Goal: Information Seeking & Learning: Find specific fact

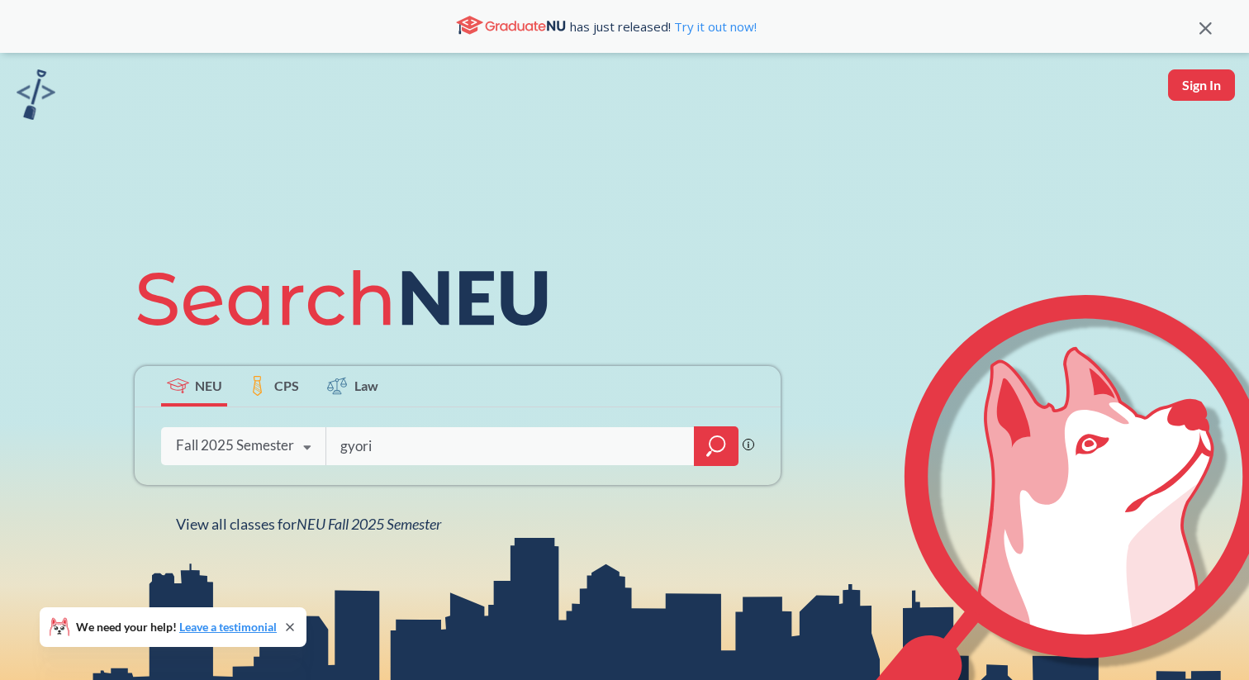
type input "gyori"
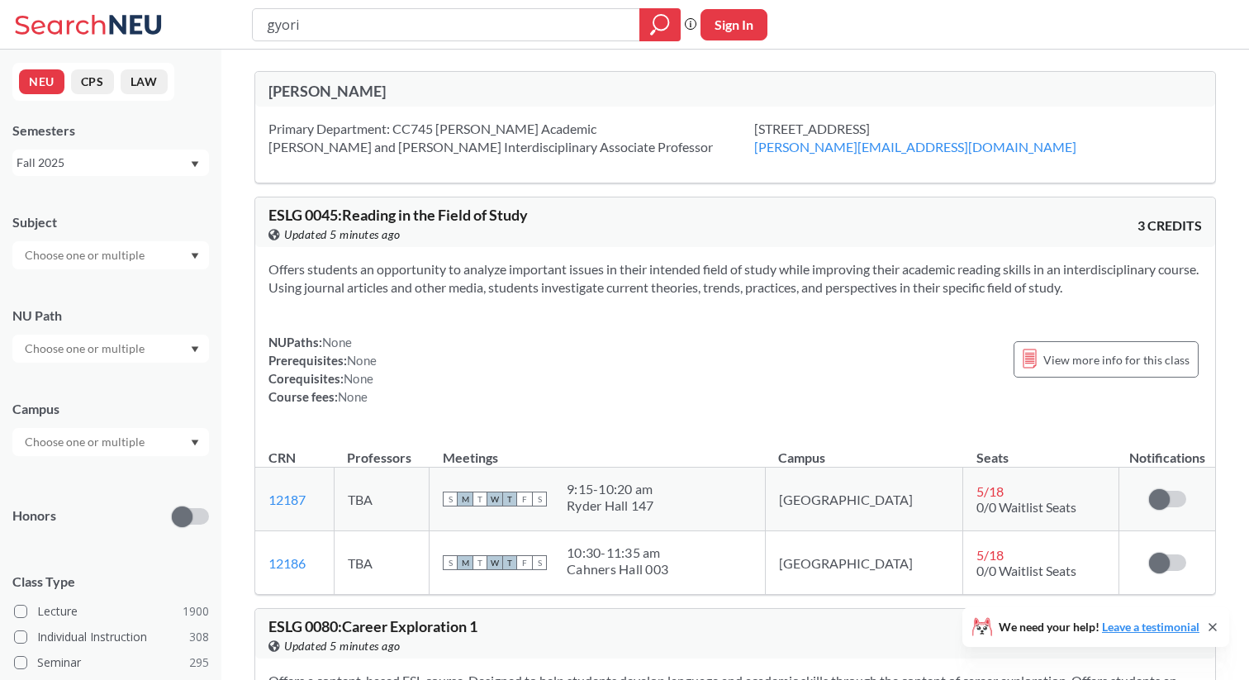
click at [1220, 0] on div at bounding box center [624, 0] width 1249 height 0
click at [331, 87] on div "[PERSON_NAME]" at bounding box center [502, 91] width 467 height 18
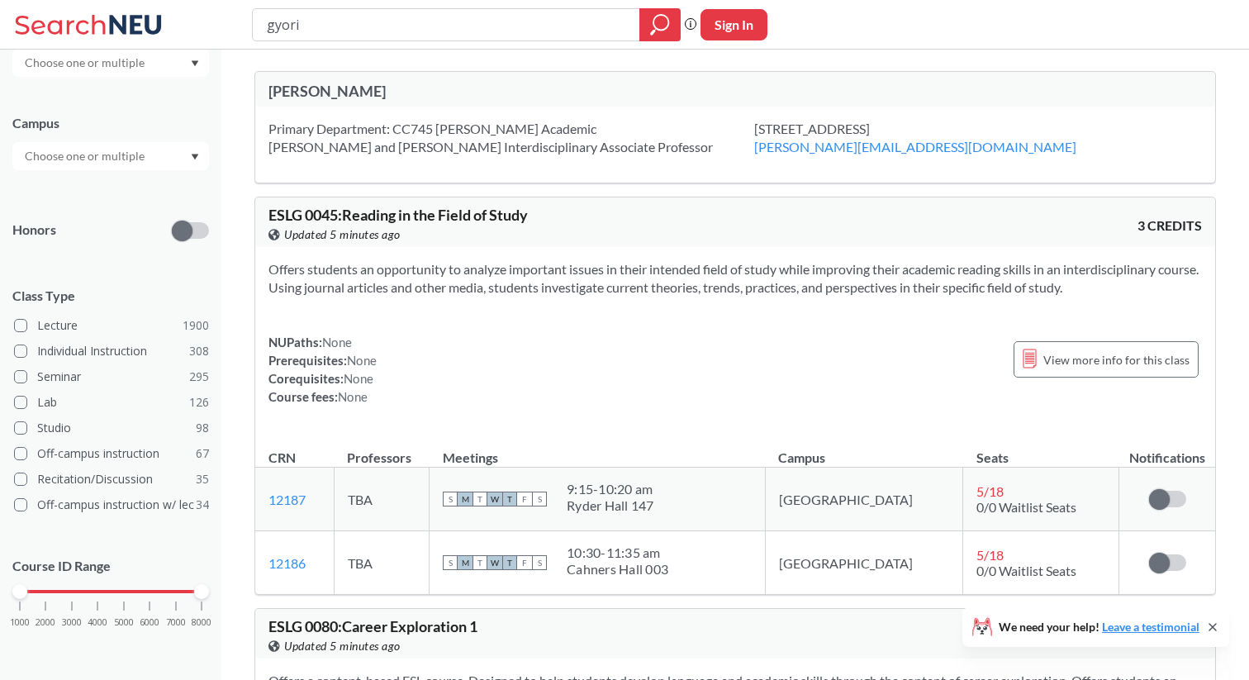
scroll to position [285, 0]
drag, startPoint x: 17, startPoint y: 595, endPoint x: 98, endPoint y: 599, distance: 81.1
click at [98, 599] on div "1000 2000 3000 4000 5000 6000 7000 8000" at bounding box center [110, 624] width 197 height 74
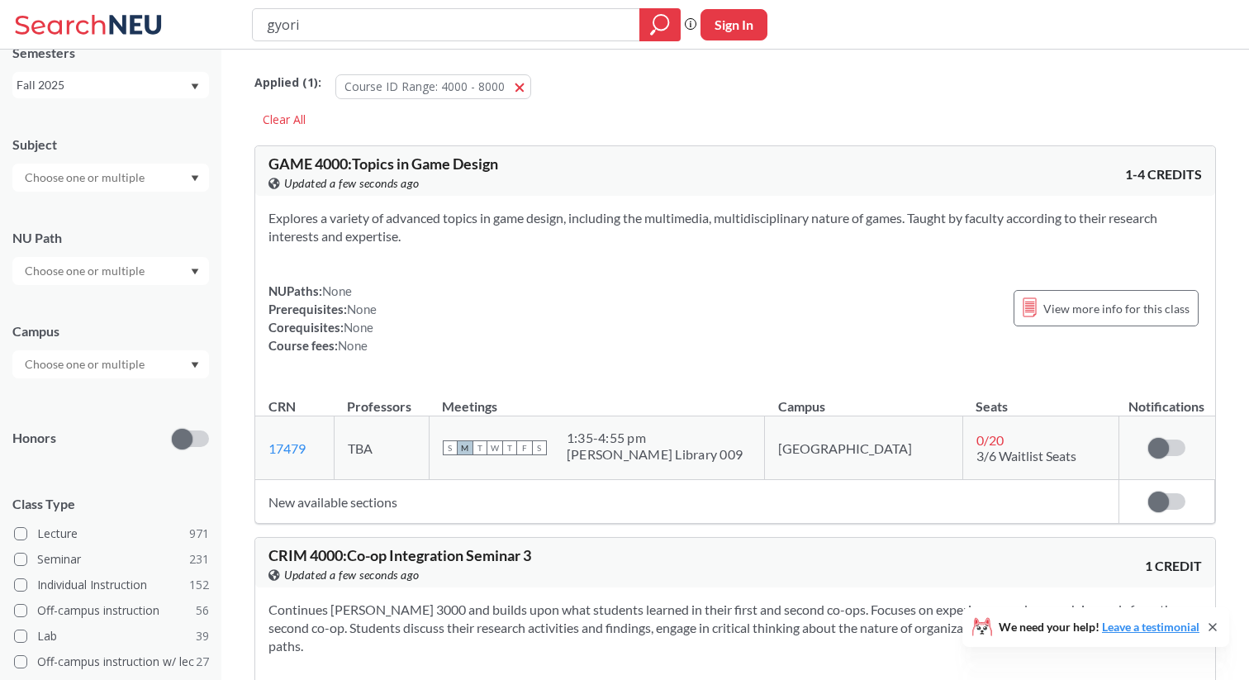
scroll to position [79, 0]
click at [94, 366] on input "text" at bounding box center [86, 363] width 139 height 20
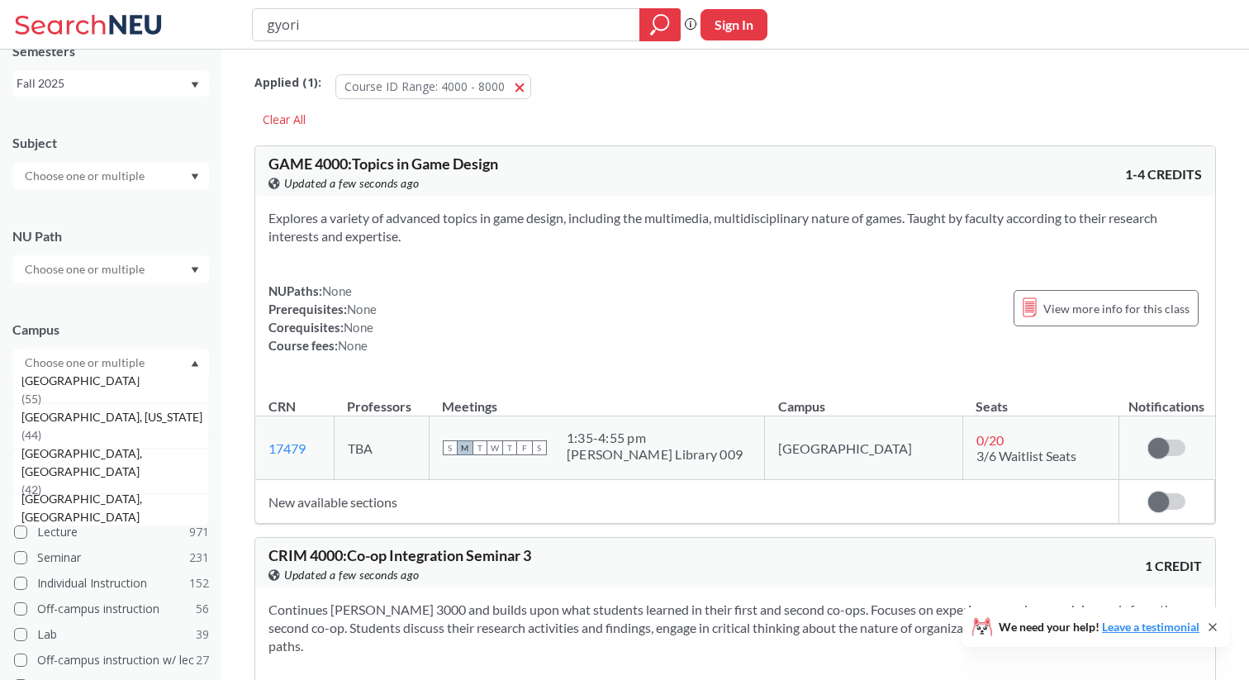
scroll to position [533, 0]
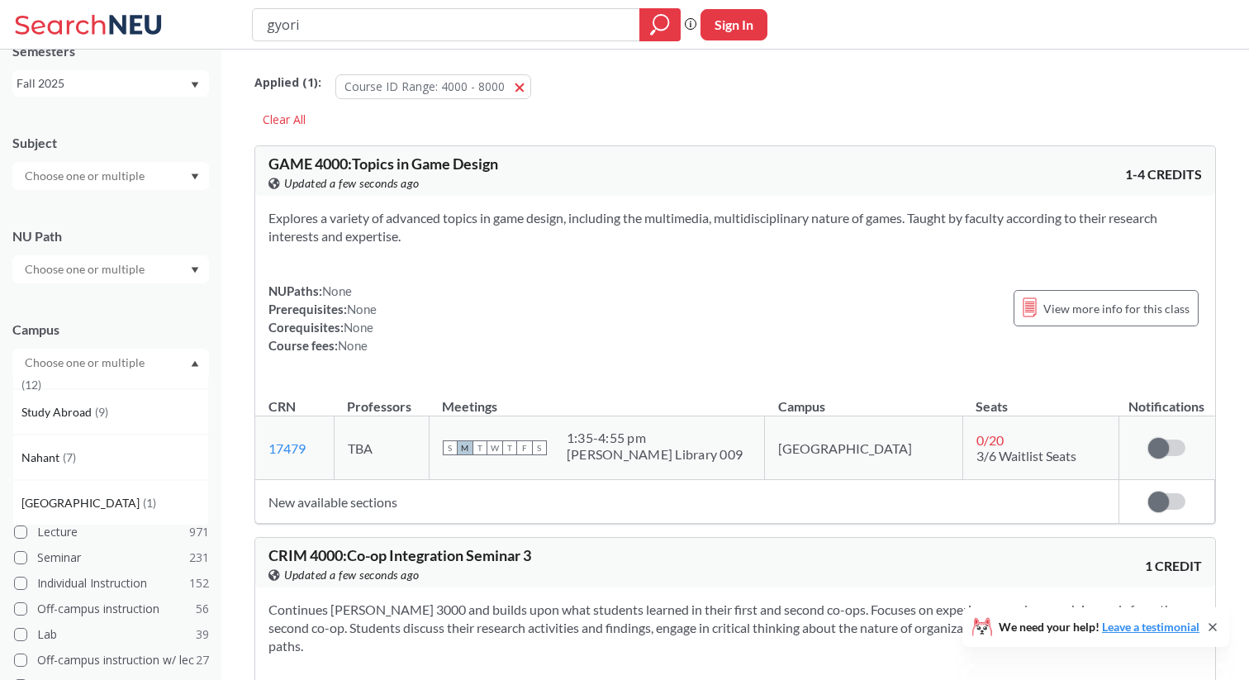
click at [197, 362] on icon "Dropdown arrow" at bounding box center [195, 363] width 8 height 7
click at [158, 265] on div at bounding box center [110, 269] width 197 height 28
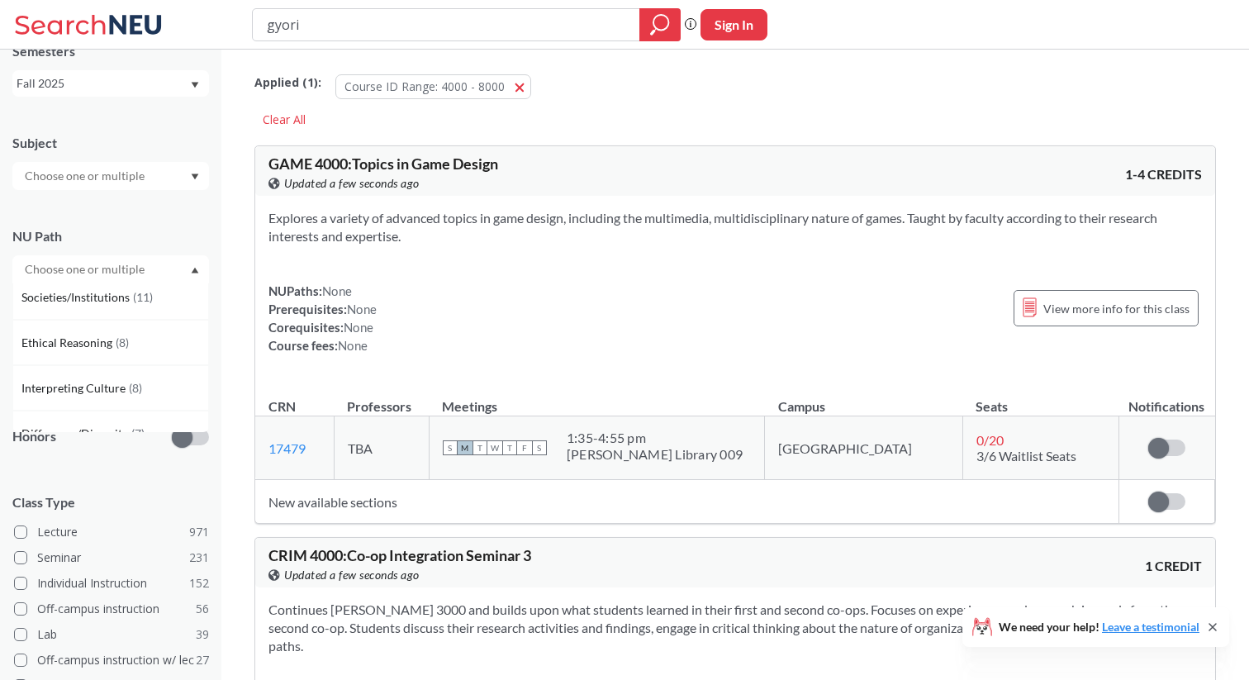
scroll to position [351, 0]
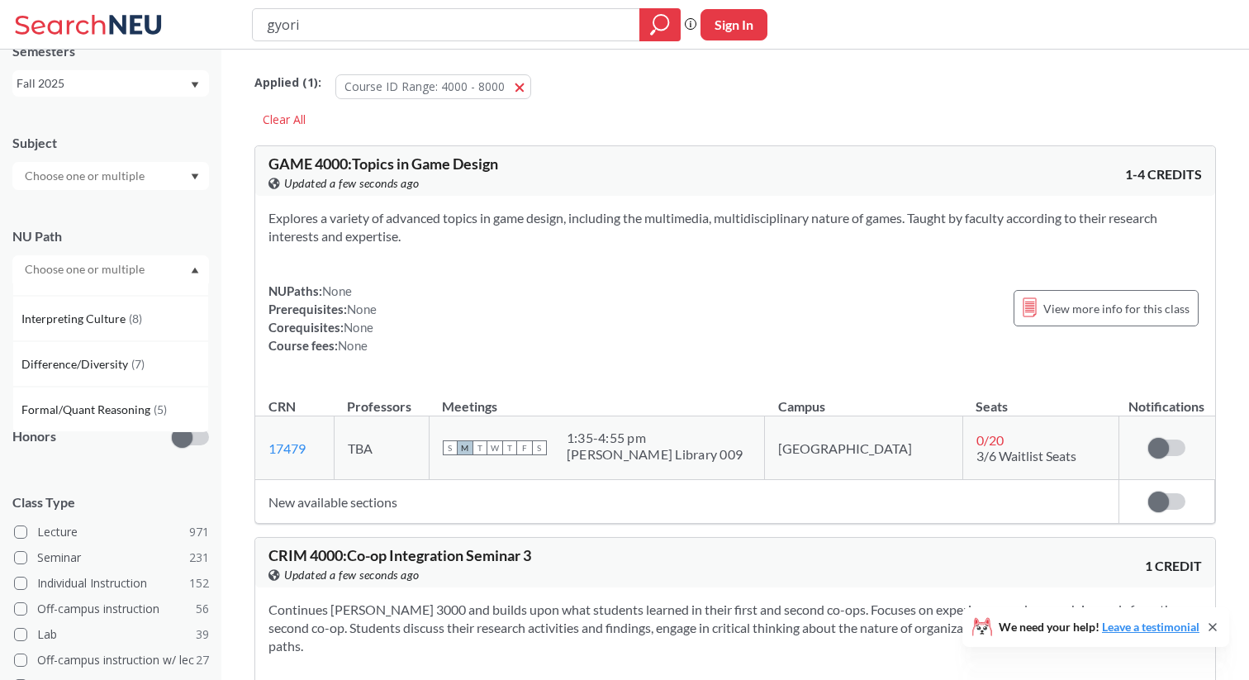
click at [182, 269] on div at bounding box center [110, 269] width 197 height 28
click at [174, 181] on div at bounding box center [110, 176] width 197 height 28
click at [121, 222] on p "Computer Science" at bounding box center [114, 222] width 187 height 17
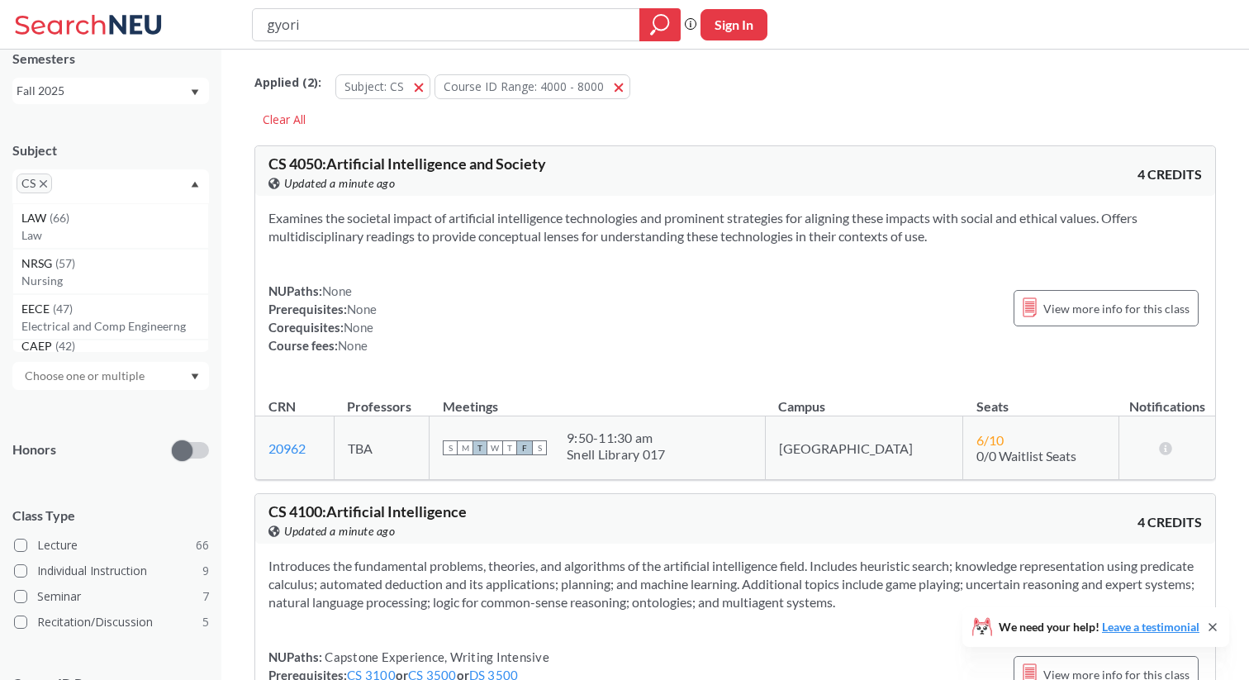
scroll to position [88, 0]
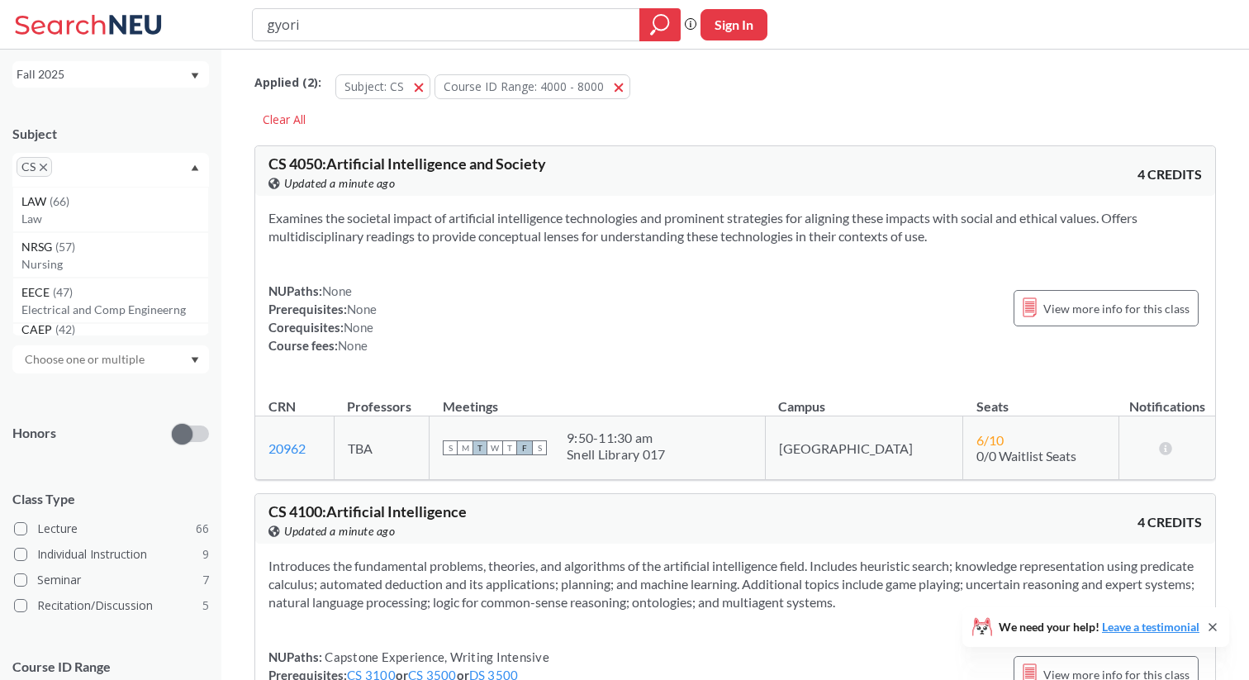
click at [79, 369] on div at bounding box center [110, 359] width 197 height 28
click at [98, 320] on div "Campus" at bounding box center [110, 326] width 197 height 18
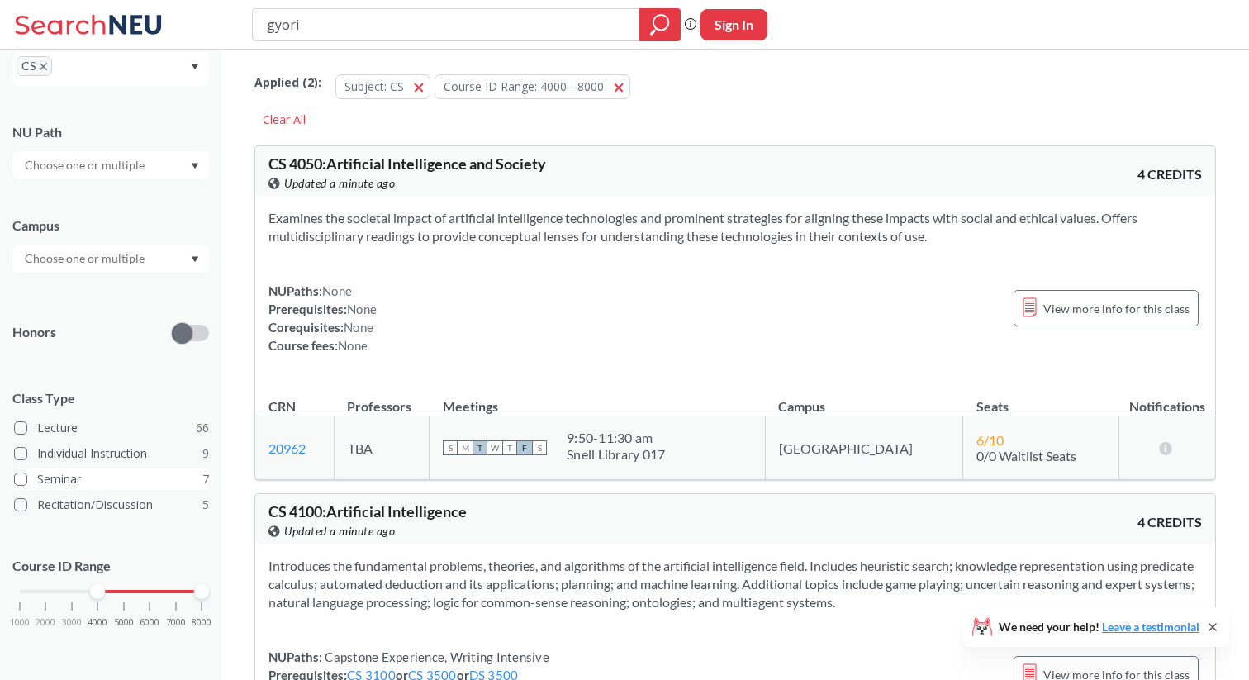
click at [21, 474] on span at bounding box center [20, 479] width 13 height 13
click at [37, 474] on input "Seminar 7" at bounding box center [43, 476] width 13 height 13
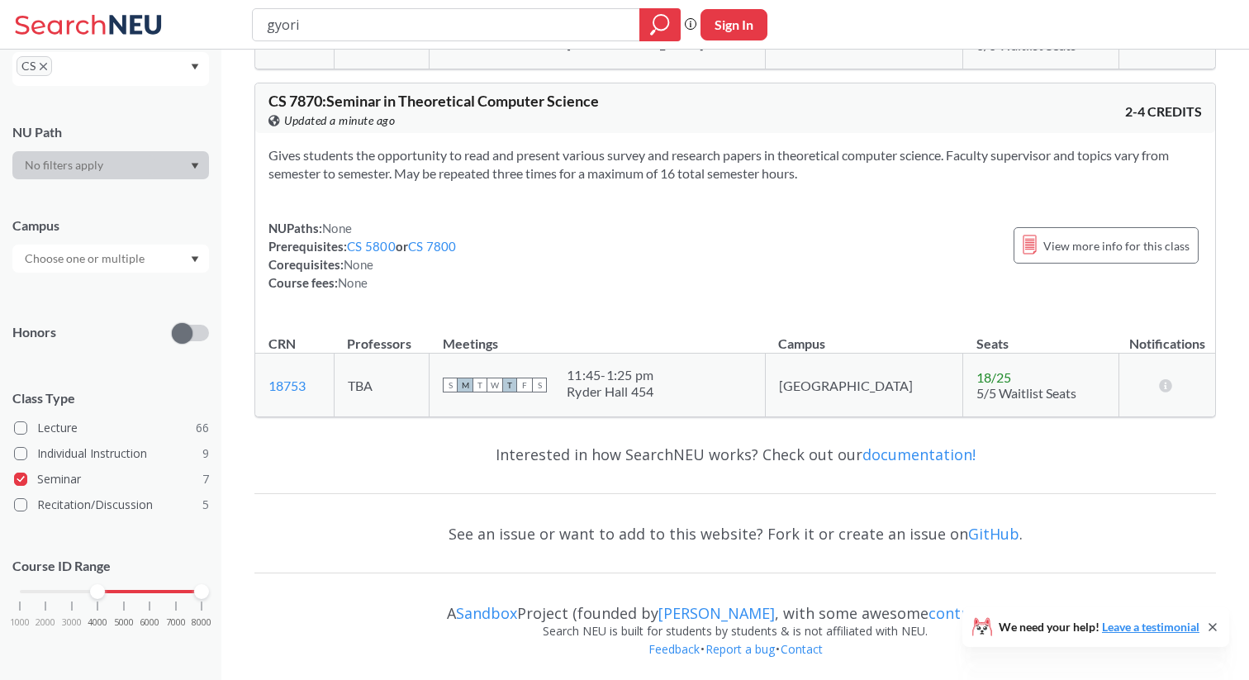
scroll to position [2412, 0]
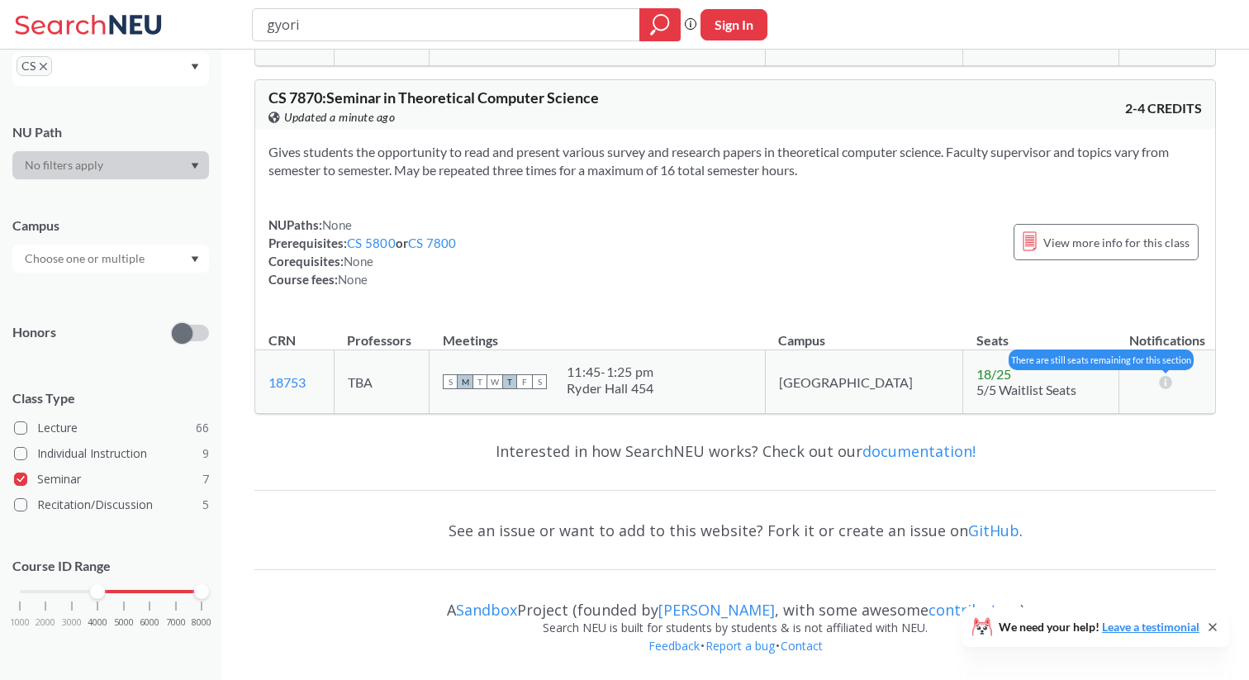
click at [1163, 380] on icon at bounding box center [1166, 381] width 16 height 13
click at [300, 384] on link "18753" at bounding box center [287, 382] width 37 height 16
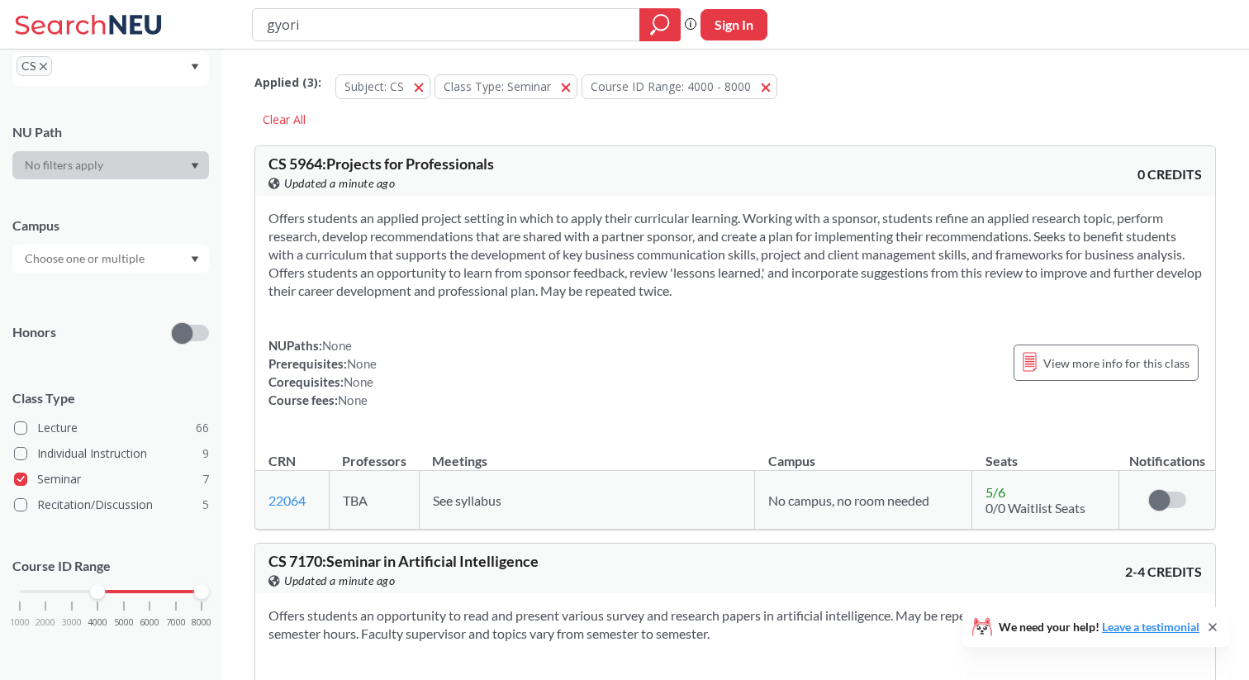
scroll to position [0, 0]
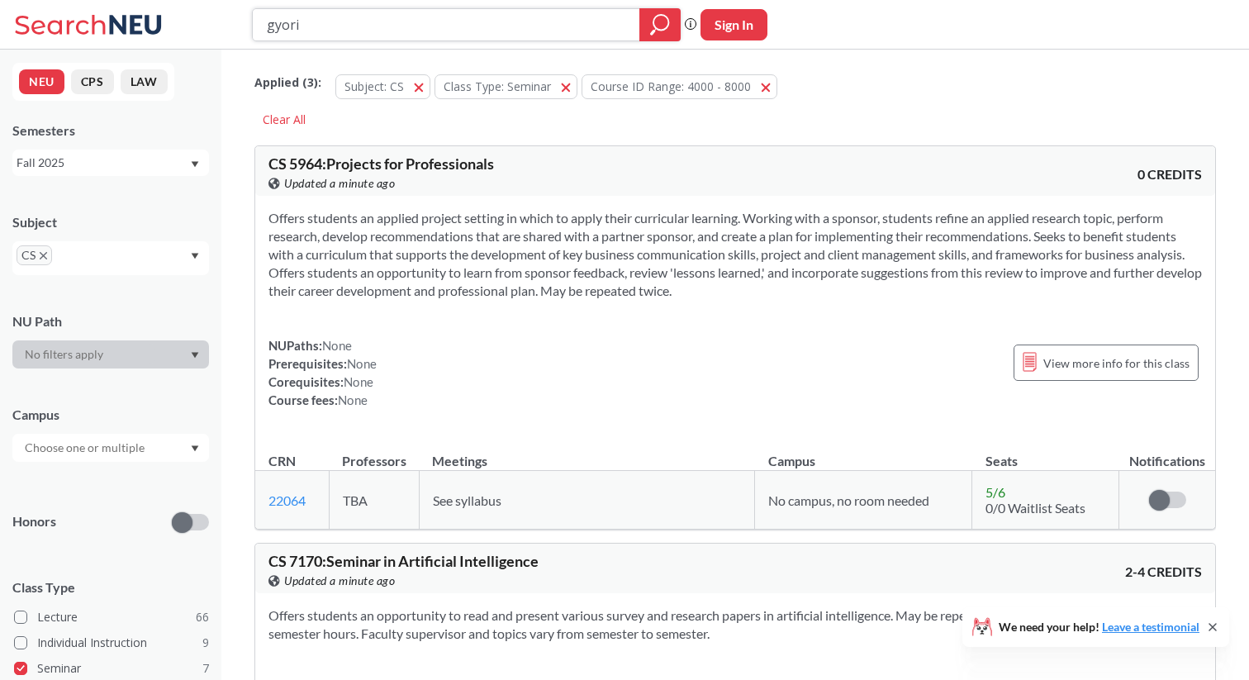
click at [649, 28] on div at bounding box center [660, 24] width 41 height 33
click at [557, 87] on button "Class Type: Seminar Seminar" at bounding box center [506, 86] width 143 height 25
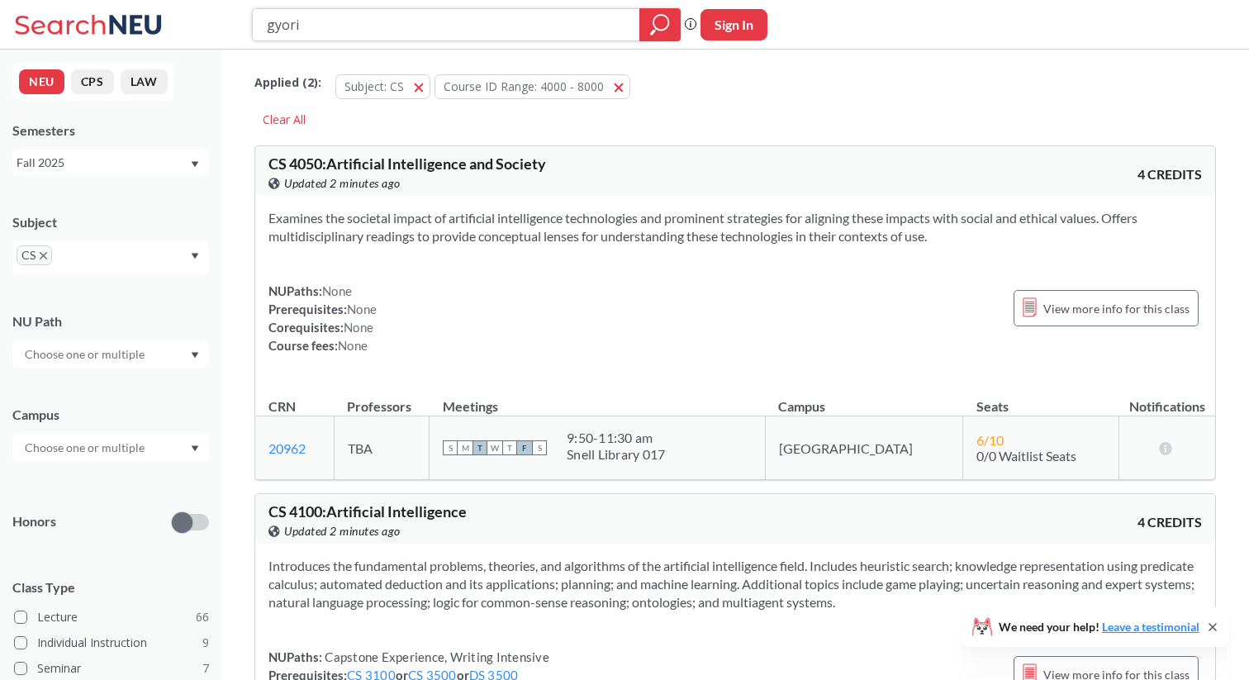
click at [659, 31] on icon "magnifying glass" at bounding box center [660, 24] width 20 height 23
click at [418, 88] on button "Subject: CS CS" at bounding box center [382, 86] width 95 height 25
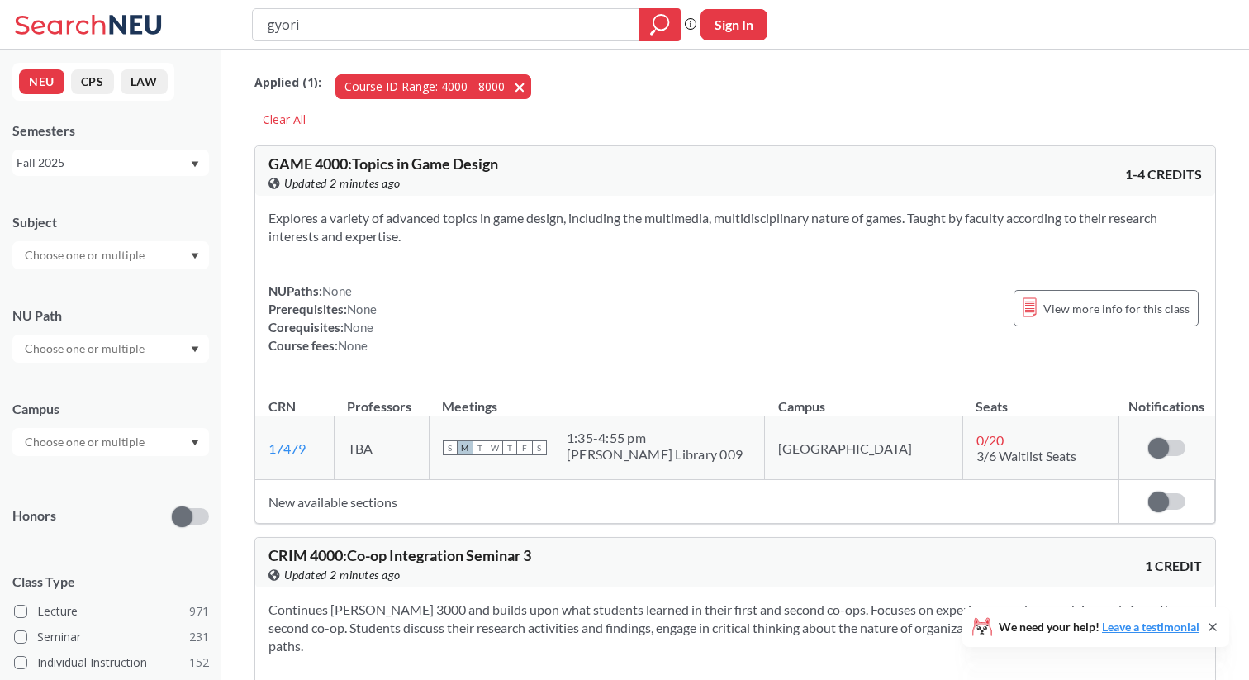
click at [510, 82] on button "Course ID Range: 4000 - 8000 4000 - 8000" at bounding box center [433, 86] width 196 height 25
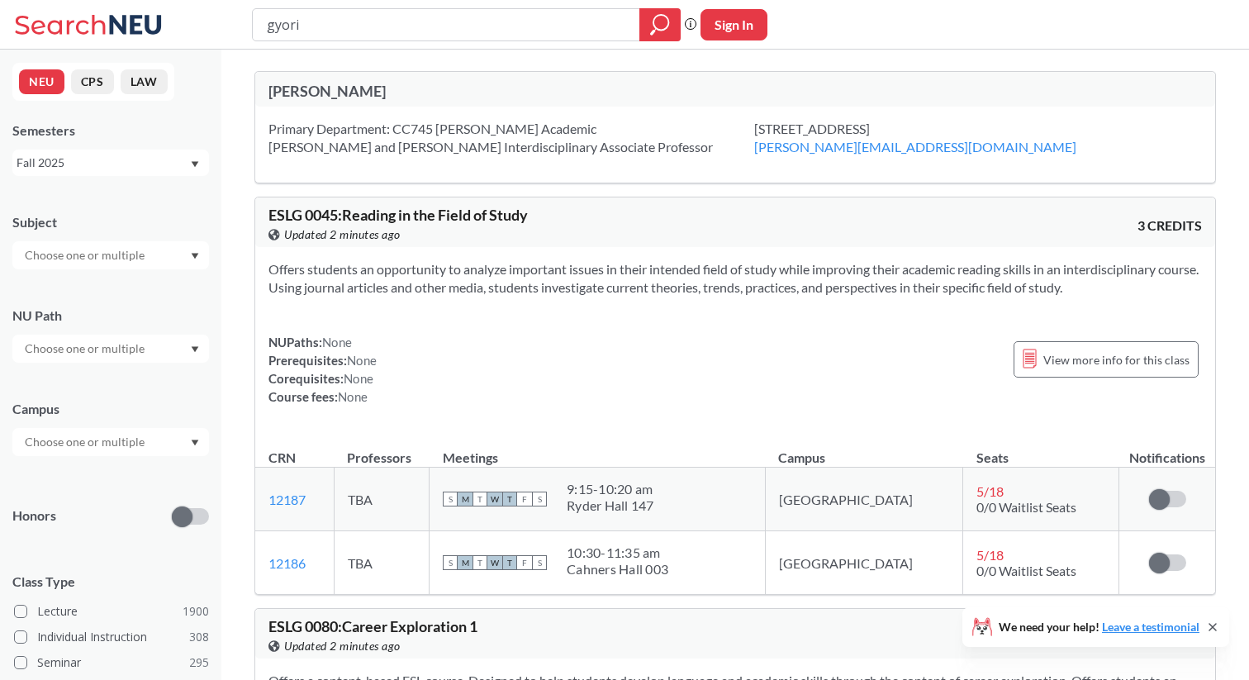
click at [594, 134] on div "Primary Department: CC745 [PERSON_NAME] Academic Sy and [PERSON_NAME] Interdisc…" at bounding box center [512, 138] width 486 height 36
click at [300, 92] on div "[PERSON_NAME]" at bounding box center [502, 91] width 467 height 18
click at [308, 101] on div "[PERSON_NAME]" at bounding box center [502, 92] width 467 height 21
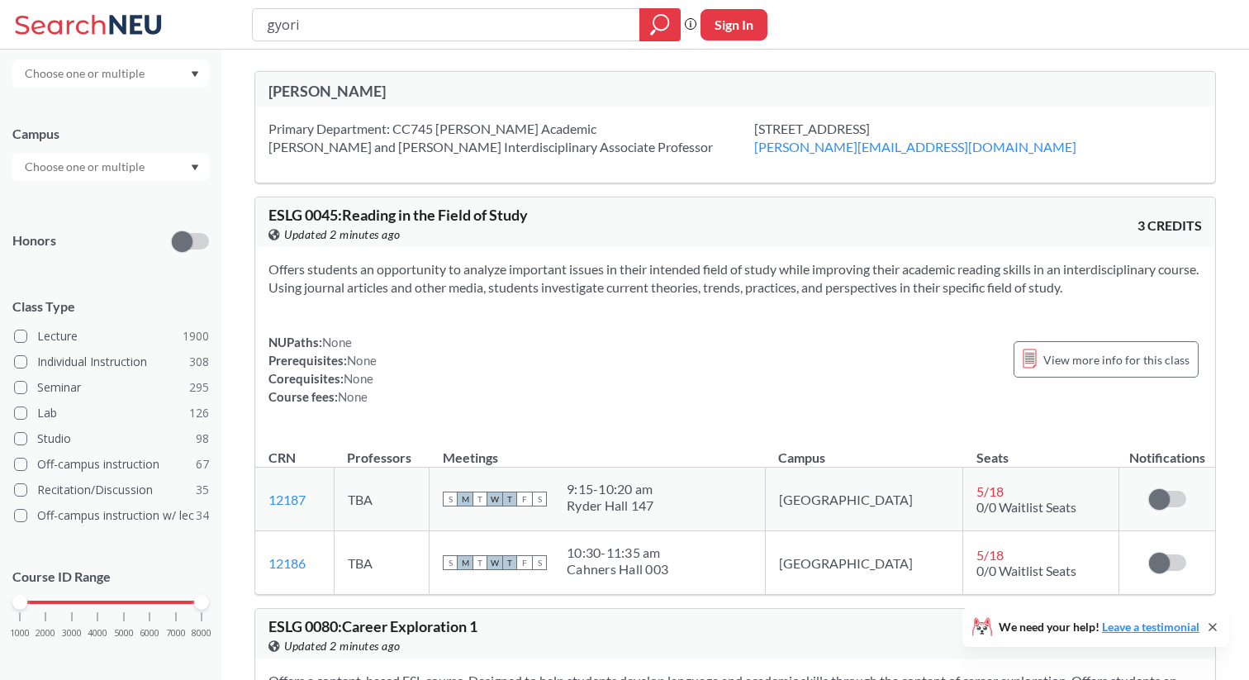
scroll to position [286, 0]
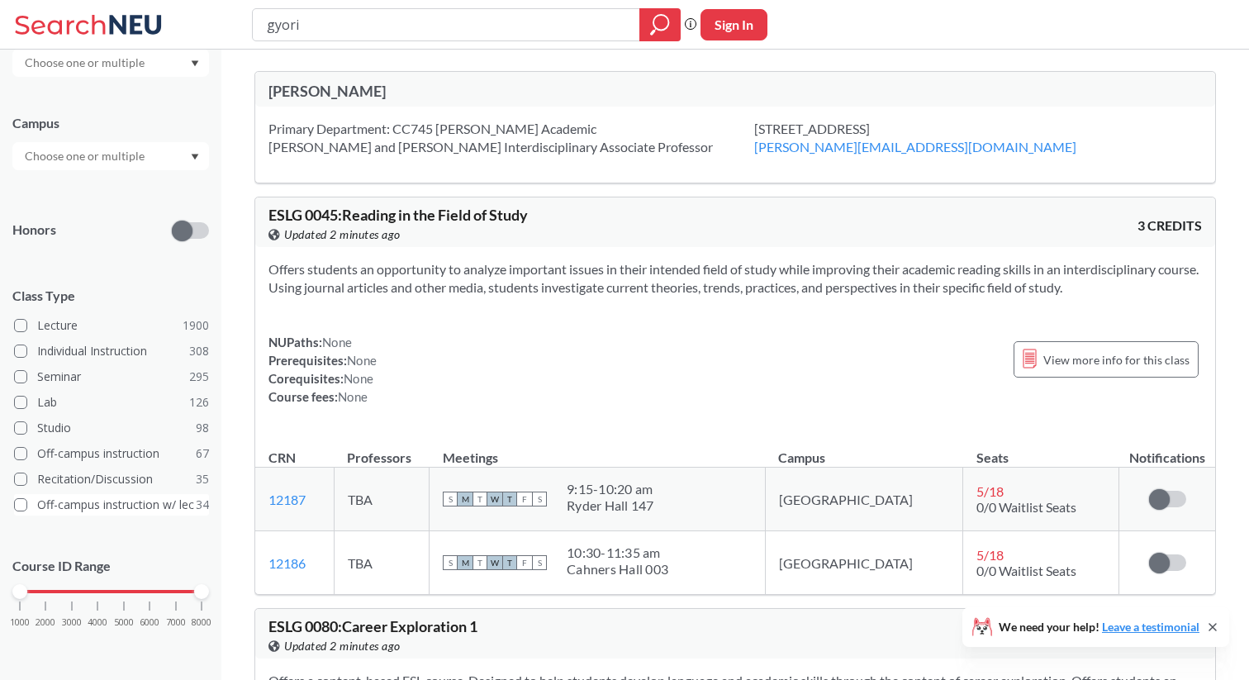
click at [98, 507] on label "Off-campus instruction w/ lec 34" at bounding box center [111, 504] width 195 height 21
click at [50, 507] on input "Off-campus instruction w/ lec 34" at bounding box center [43, 502] width 13 height 13
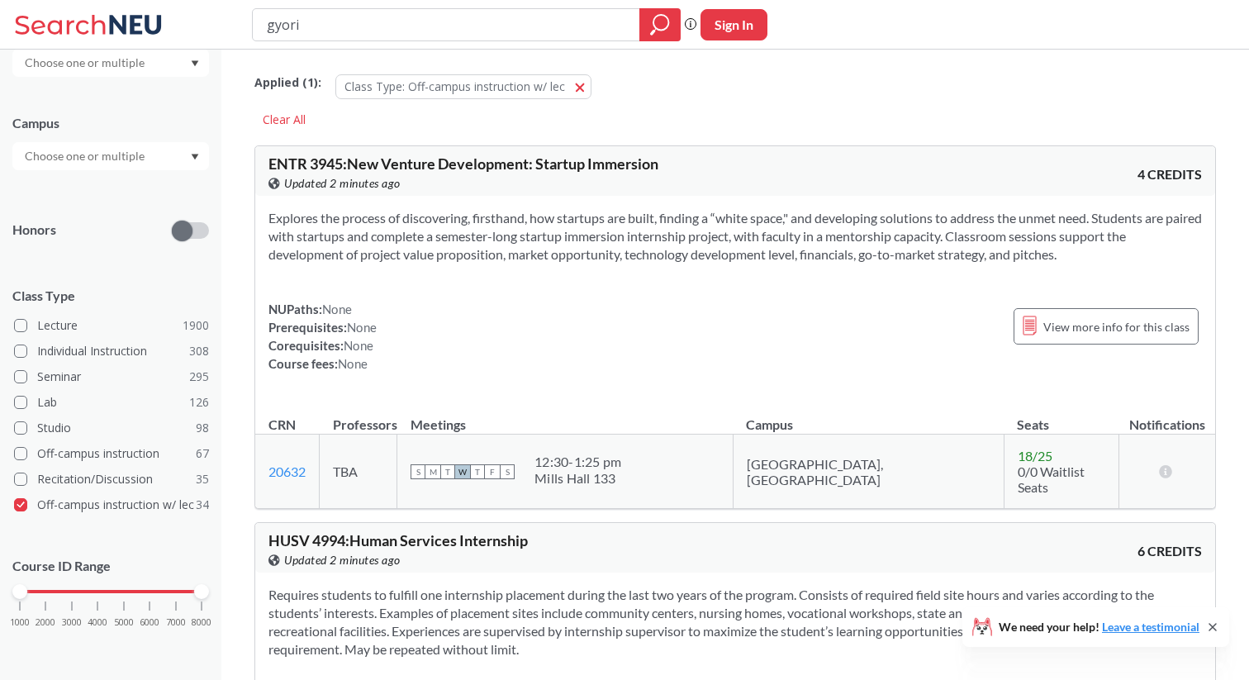
click at [297, 18] on input "gyori" at bounding box center [446, 25] width 363 height 28
type input "[PERSON_NAME]"
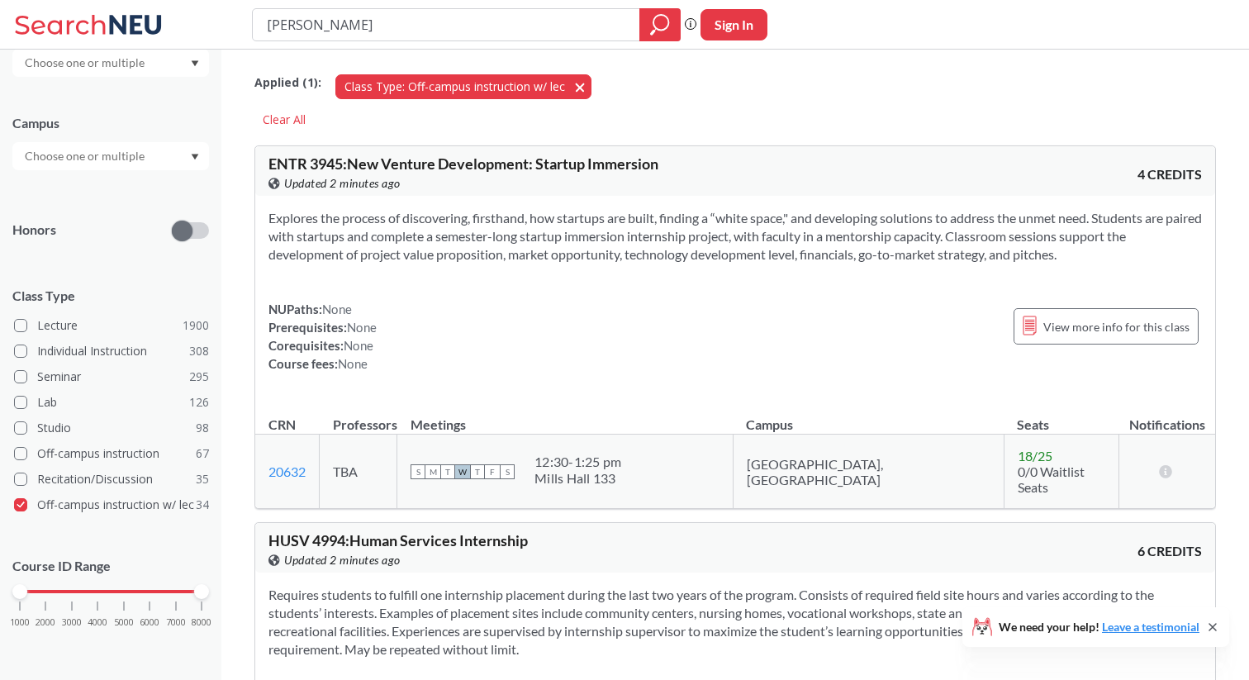
click at [586, 88] on span "button" at bounding box center [586, 87] width 0 height 16
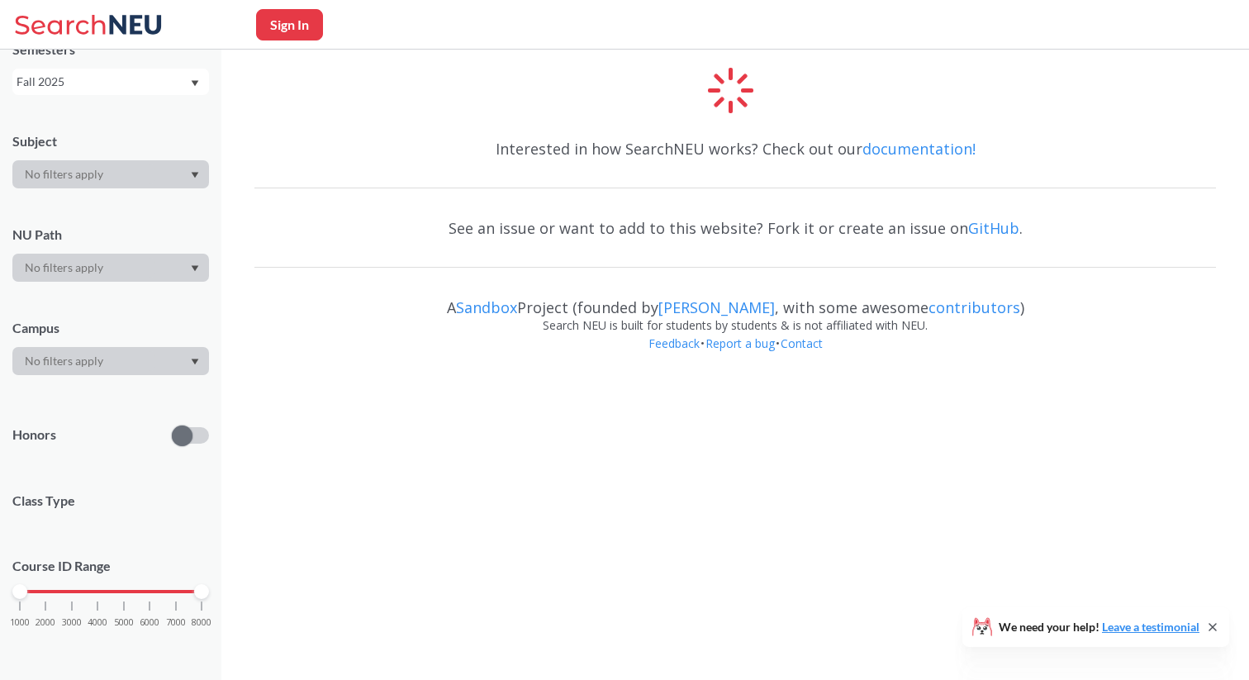
scroll to position [286, 0]
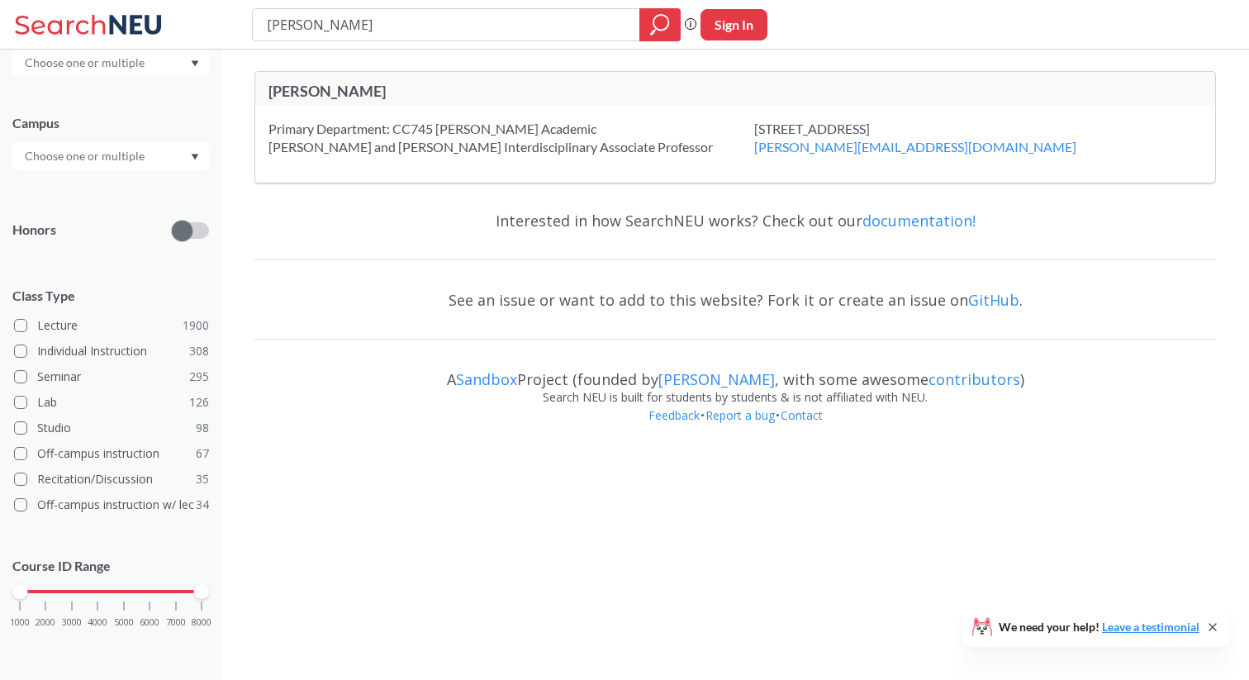
click at [349, 21] on input "[PERSON_NAME]" at bounding box center [446, 25] width 363 height 28
type input "[PERSON_NAME]"
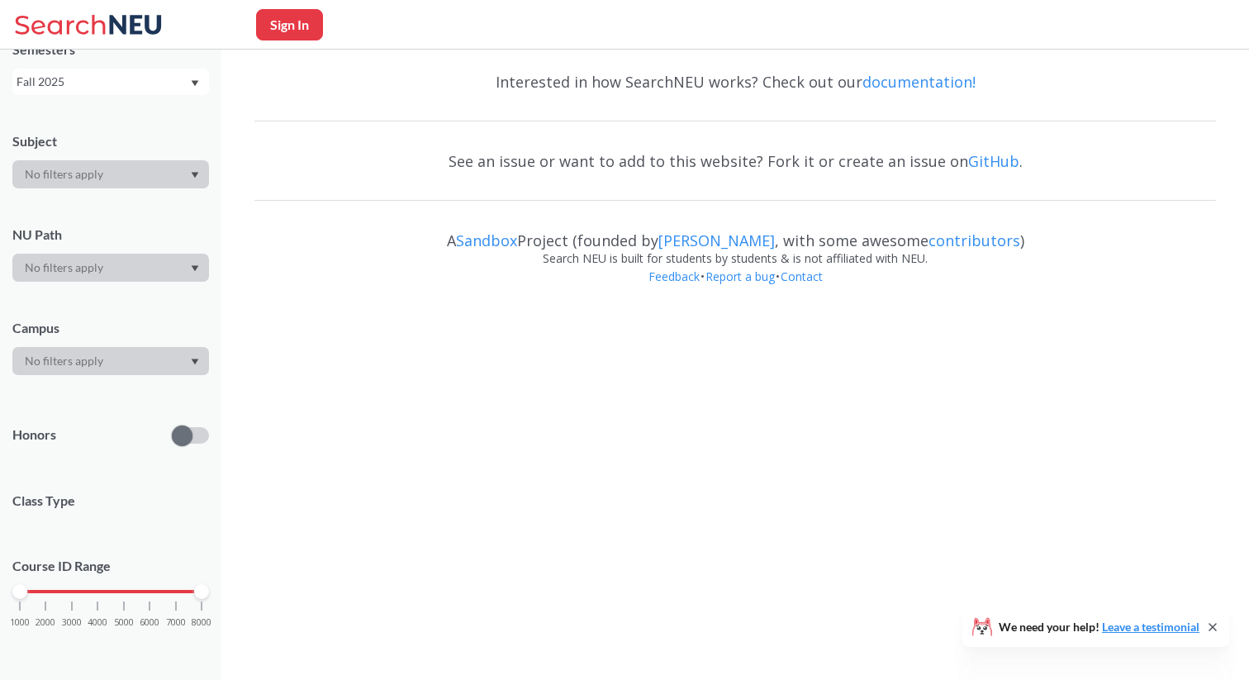
scroll to position [286, 0]
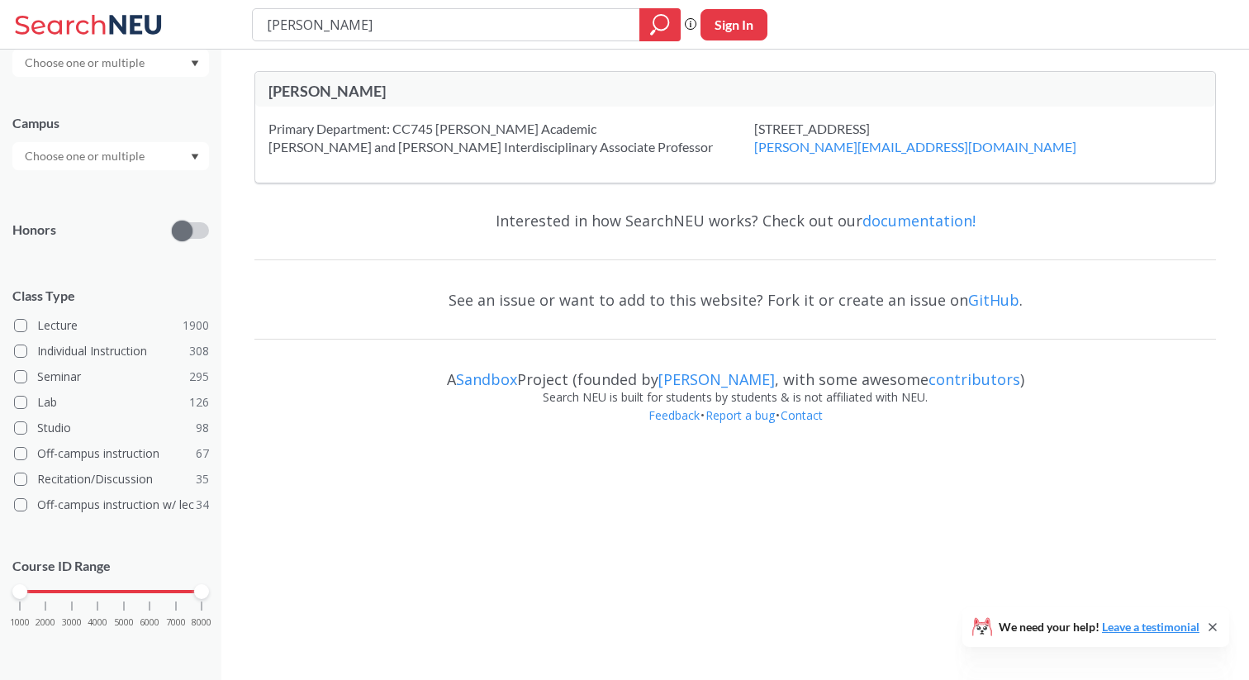
click at [691, 17] on div "Phrase search guarantees the exact search appears in the results. Ex. If you wa…" at bounding box center [691, 29] width 12 height 25
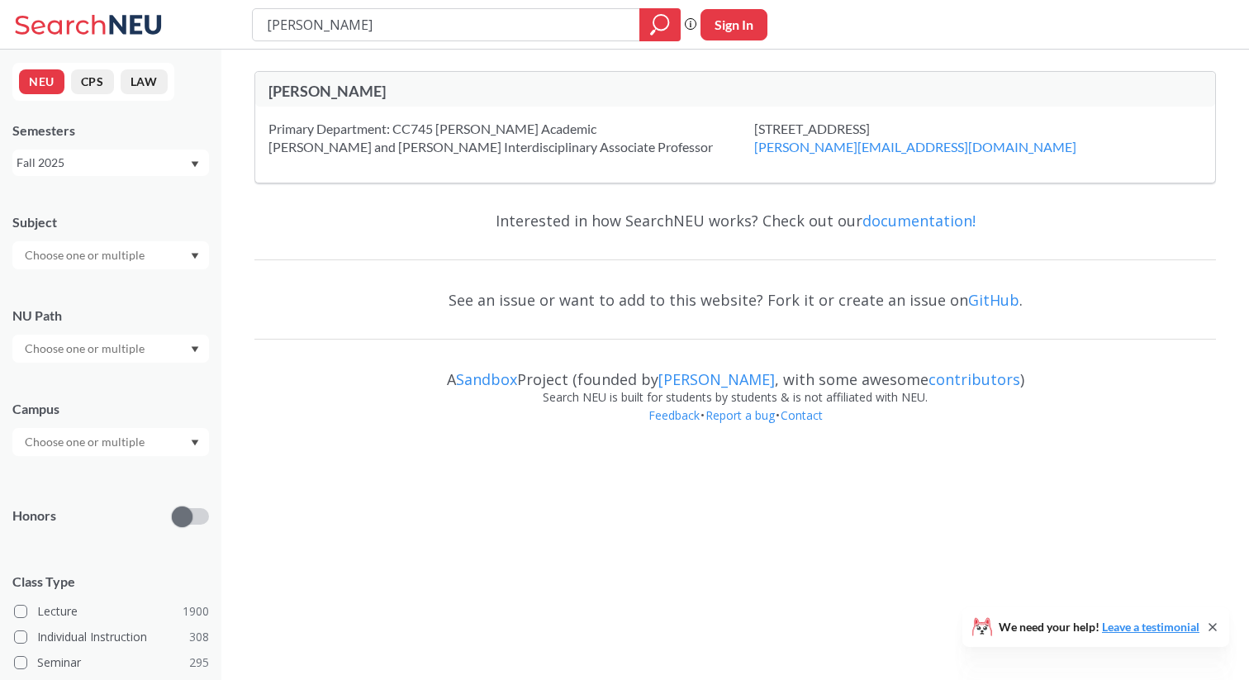
type input "[PERSON_NAME]"
